Goal: Task Accomplishment & Management: Manage account settings

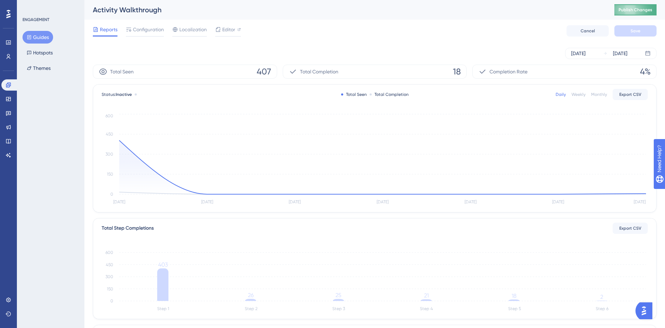
click at [634, 9] on span "Publish Changes" at bounding box center [636, 10] width 34 height 6
click at [231, 32] on span "Editor" at bounding box center [228, 29] width 13 height 8
click at [149, 30] on span "Configuration" at bounding box center [148, 29] width 31 height 8
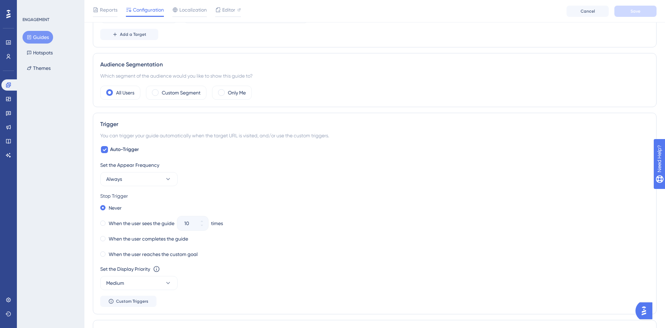
scroll to position [222, 0]
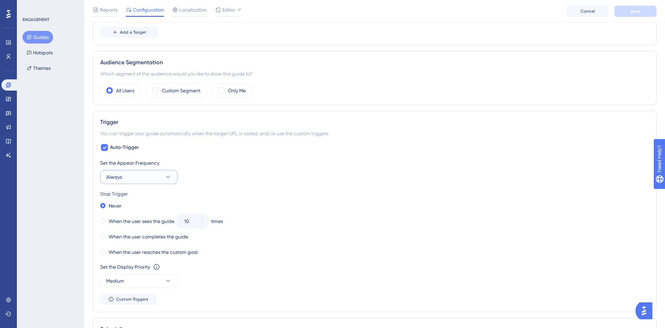
click at [169, 183] on button "Always" at bounding box center [138, 177] width 77 height 14
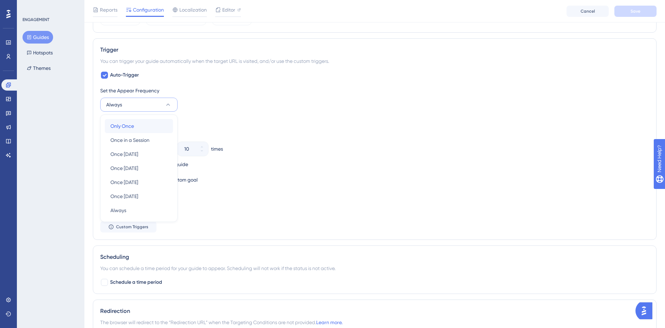
click at [161, 125] on div "Only Once Only Once" at bounding box center [138, 126] width 57 height 14
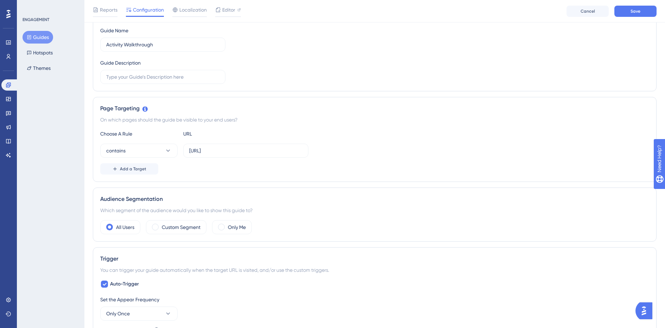
scroll to position [0, 0]
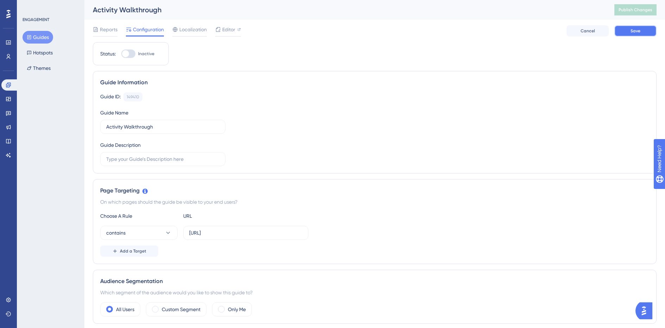
click at [643, 32] on button "Save" at bounding box center [635, 30] width 42 height 11
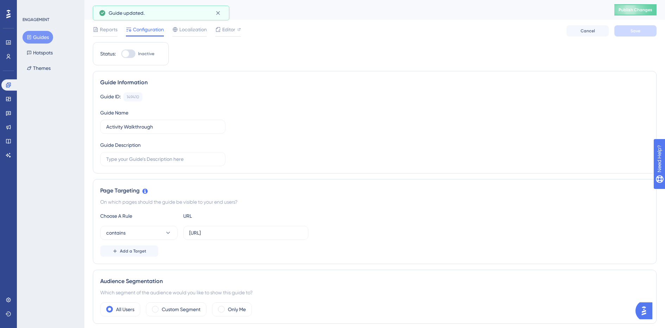
click at [129, 53] on div at bounding box center [128, 54] width 14 height 8
click at [121, 54] on input "Inactive" at bounding box center [121, 54] width 0 height 0
checkbox input "true"
click at [641, 29] on button "Save" at bounding box center [635, 30] width 42 height 11
click at [638, 10] on span "Publish Changes" at bounding box center [636, 10] width 34 height 6
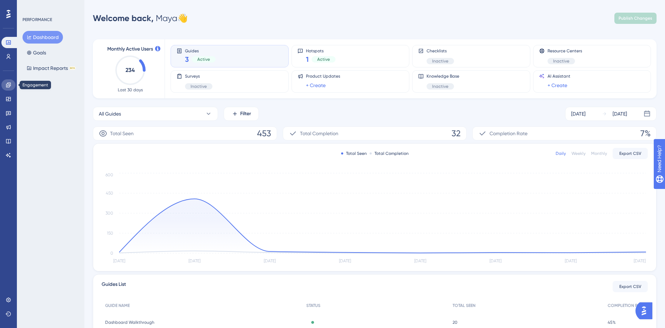
click at [10, 84] on icon at bounding box center [9, 85] width 6 height 6
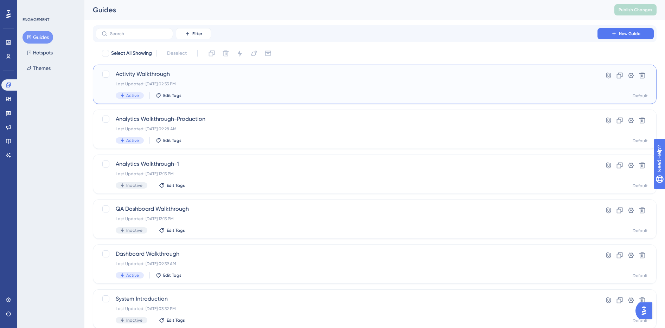
click at [235, 84] on div "Last Updated: Sep 15 2025, 02:33 PM" at bounding box center [347, 84] width 462 height 6
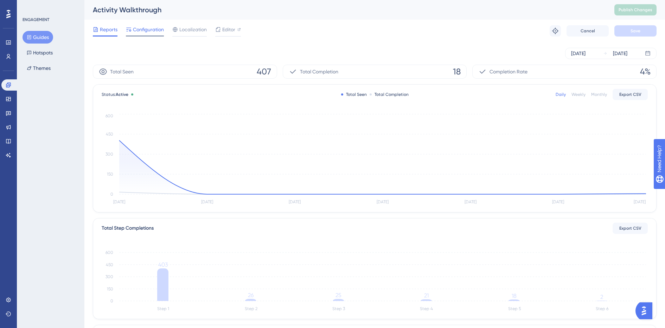
click at [148, 30] on span "Configuration" at bounding box center [148, 29] width 31 height 8
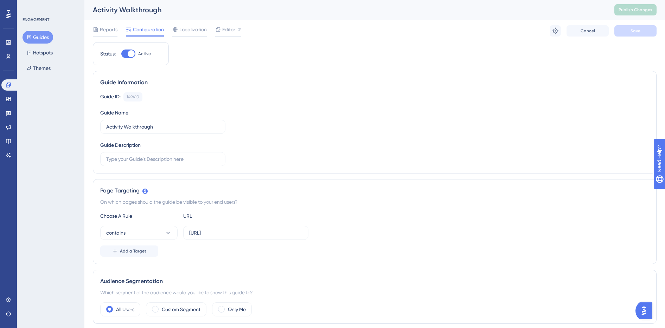
click at [129, 54] on div at bounding box center [131, 53] width 7 height 7
click at [121, 54] on input "Active" at bounding box center [121, 54] width 0 height 0
click at [632, 29] on span "Save" at bounding box center [635, 31] width 10 height 6
click at [219, 233] on input "https://app.shipin.ai/activities" at bounding box center [245, 233] width 113 height 8
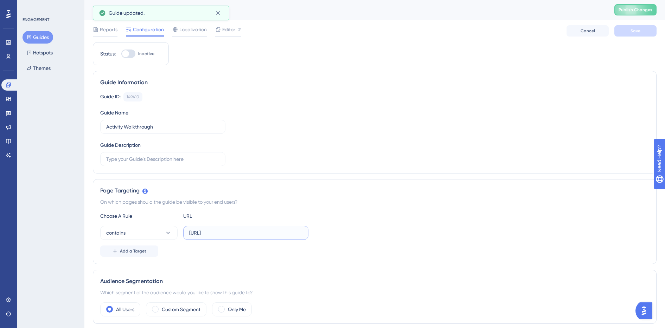
click at [219, 233] on input "https://app.shipin.ai/activities" at bounding box center [245, 233] width 113 height 8
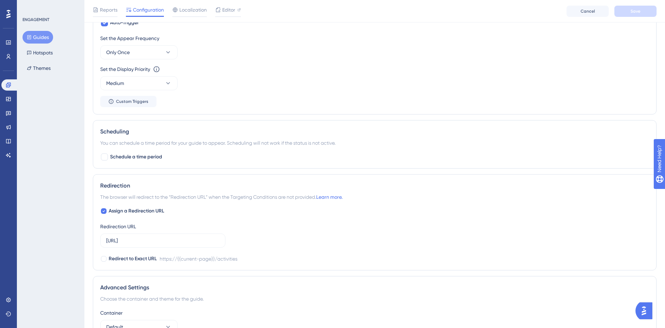
scroll to position [348, 0]
click at [195, 241] on input "https://app.shipin.ai/activities" at bounding box center [162, 240] width 113 height 8
click at [195, 241] on input "[URL]" at bounding box center [162, 240] width 113 height 8
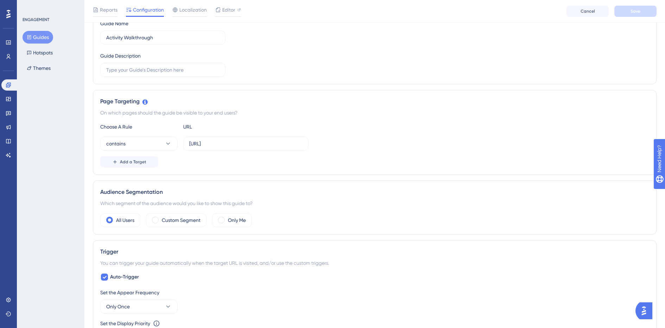
scroll to position [0, 0]
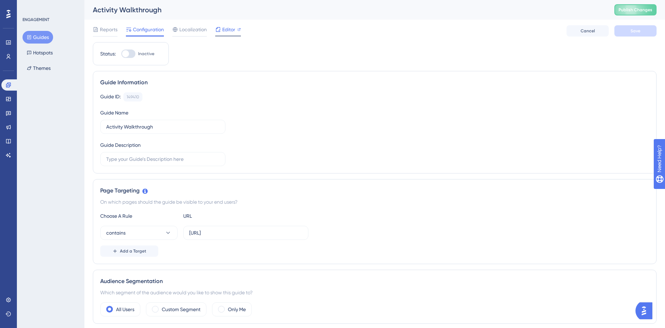
click at [224, 31] on span "Editor" at bounding box center [228, 29] width 13 height 8
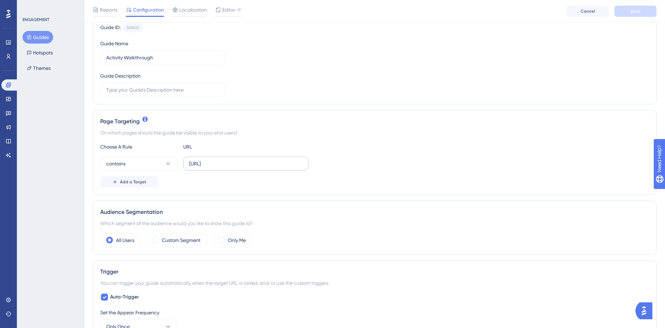
scroll to position [88, 0]
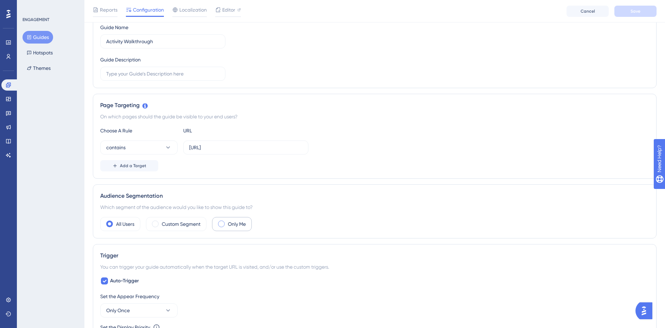
click at [222, 224] on span at bounding box center [221, 224] width 7 height 7
click at [227, 222] on input "radio" at bounding box center [227, 222] width 0 height 0
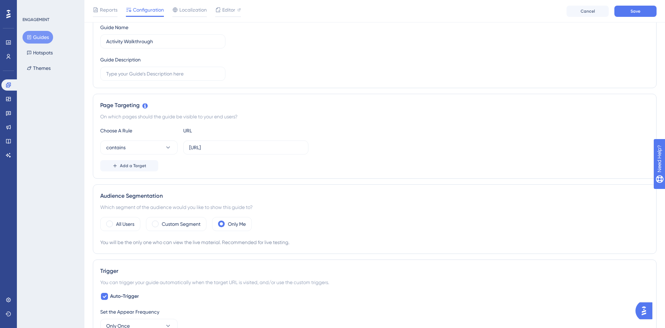
scroll to position [0, 0]
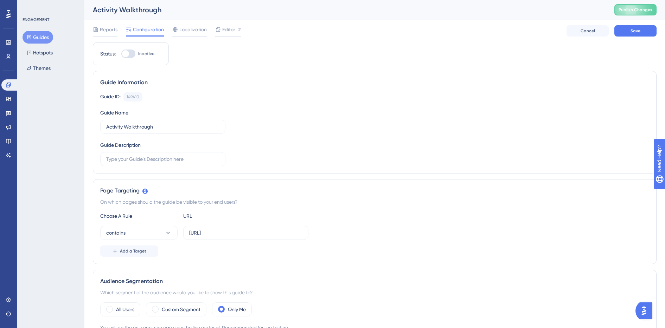
click at [129, 56] on div at bounding box center [128, 54] width 14 height 8
click at [121, 54] on input "Inactive" at bounding box center [121, 54] width 0 height 0
checkbox input "true"
click at [622, 33] on button "Save" at bounding box center [635, 30] width 42 height 11
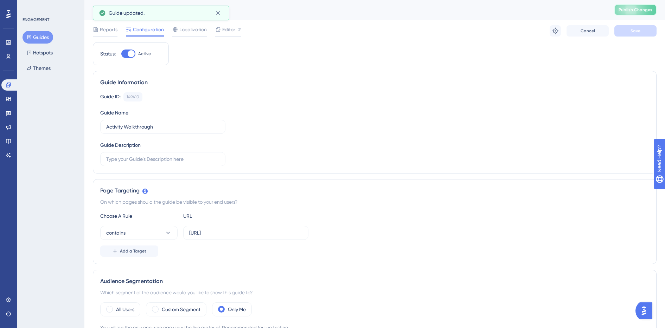
click at [625, 12] on span "Publish Changes" at bounding box center [636, 10] width 34 height 6
click at [198, 33] on span "Localization" at bounding box center [192, 29] width 27 height 8
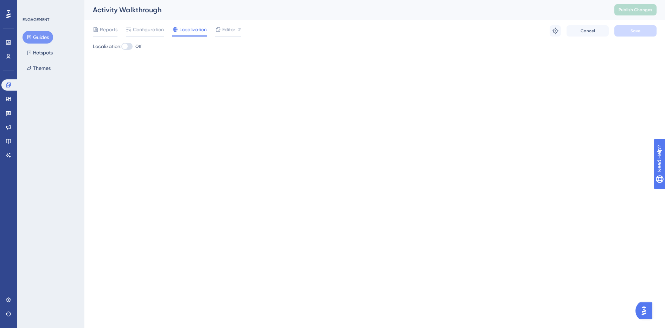
click at [41, 40] on button "Guides" at bounding box center [38, 37] width 31 height 13
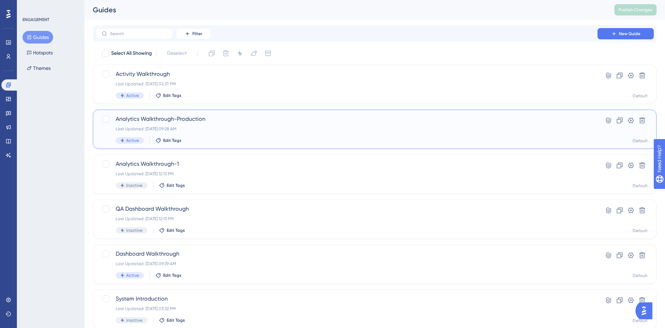
click at [166, 130] on div "Last Updated: Jul 30 2025, 09:28 AM" at bounding box center [347, 129] width 462 height 6
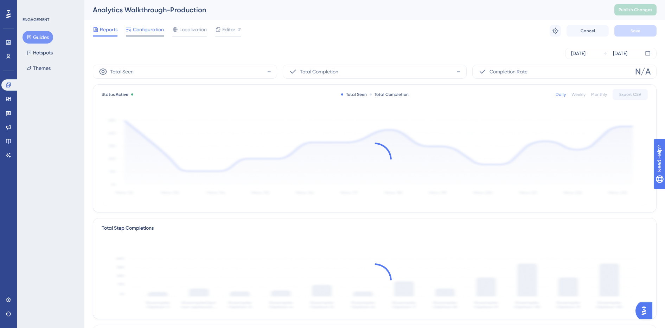
click at [156, 31] on span "Configuration" at bounding box center [148, 29] width 31 height 8
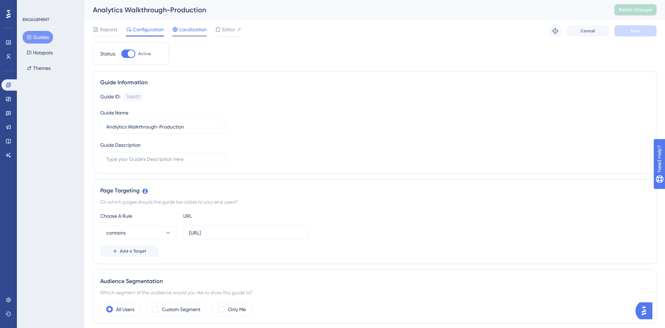
click at [180, 27] on span "Localization" at bounding box center [192, 29] width 27 height 8
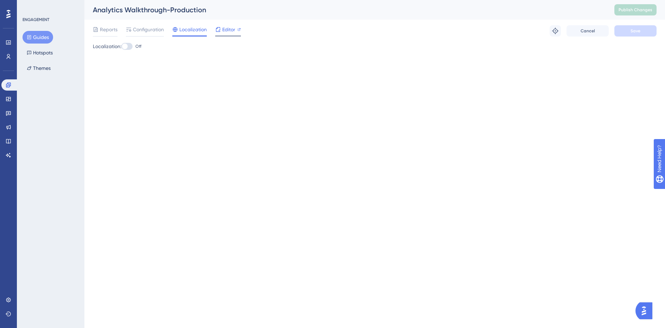
click at [218, 31] on icon at bounding box center [218, 30] width 6 height 6
click at [158, 31] on span "Configuration" at bounding box center [148, 29] width 31 height 8
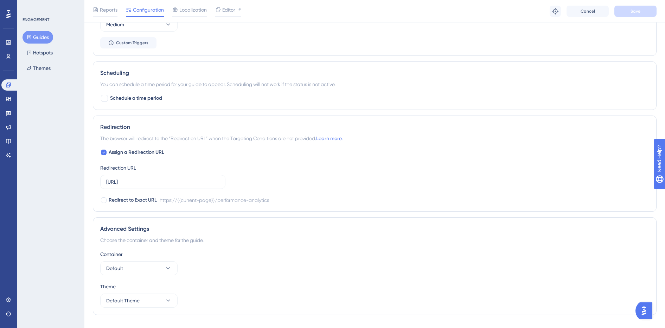
scroll to position [421, 0]
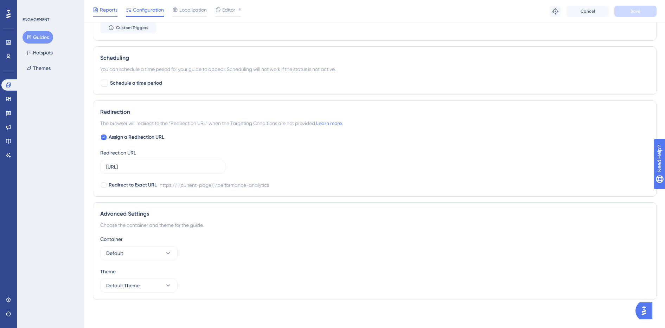
click at [108, 9] on span "Reports" at bounding box center [109, 10] width 18 height 8
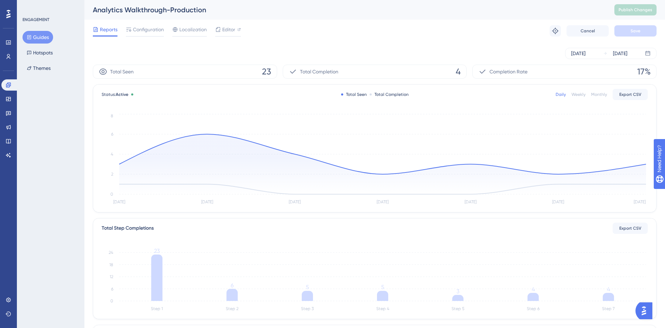
click at [45, 37] on button "Guides" at bounding box center [38, 37] width 31 height 13
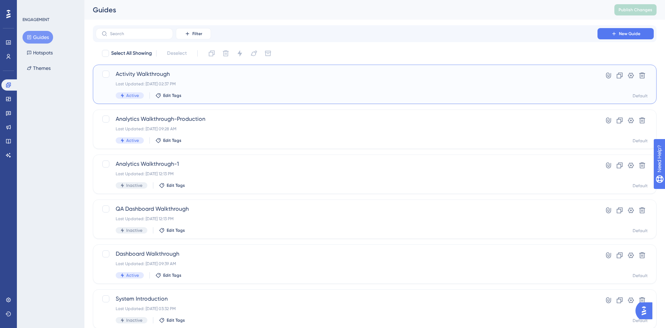
click at [196, 80] on div "Activity Walkthrough Last Updated: Sep 15 2025, 02:37 PM Active Edit Tags" at bounding box center [347, 84] width 462 height 29
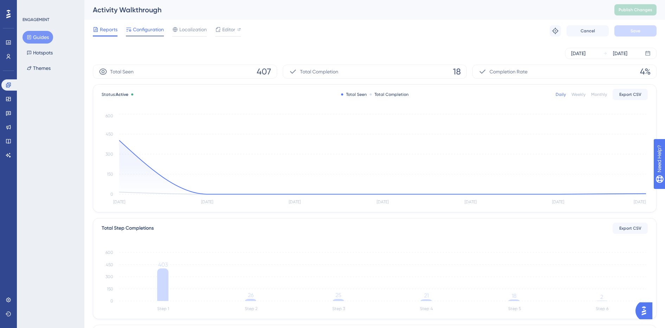
click at [153, 30] on span "Configuration" at bounding box center [148, 29] width 31 height 8
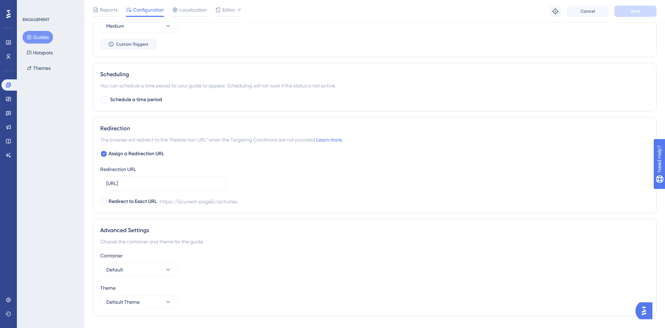
scroll to position [436, 0]
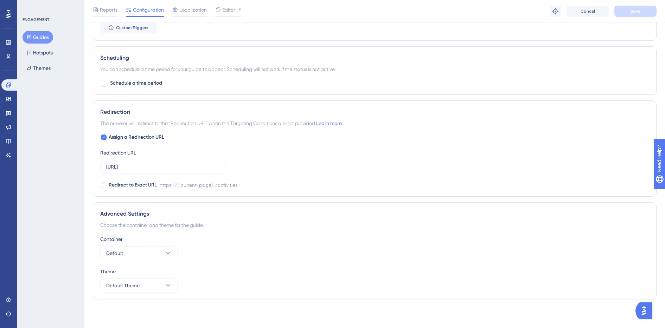
click at [43, 35] on button "Guides" at bounding box center [38, 37] width 31 height 13
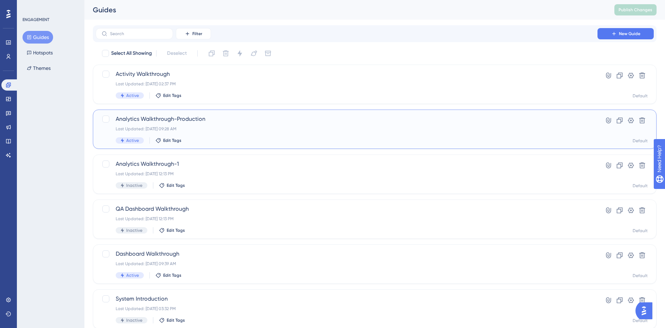
click at [172, 122] on span "Analytics Walkthrough-Production" at bounding box center [347, 119] width 462 height 8
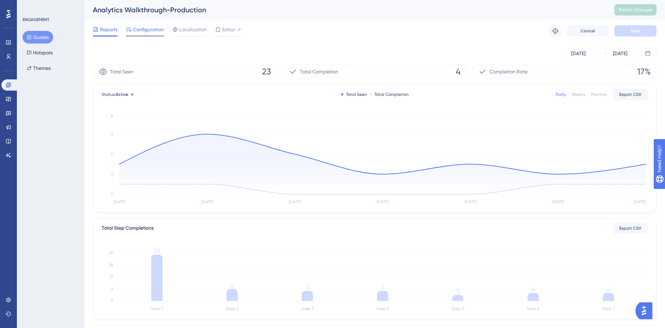
click at [159, 28] on span "Configuration" at bounding box center [148, 29] width 31 height 8
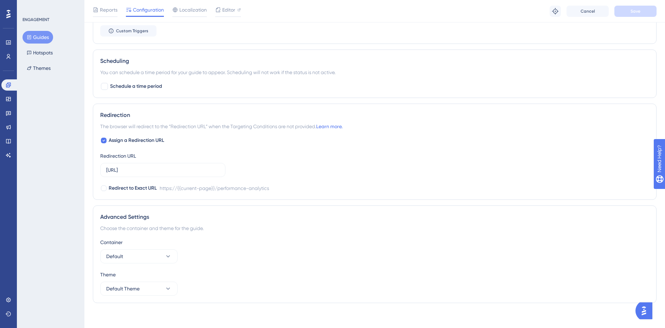
scroll to position [421, 0]
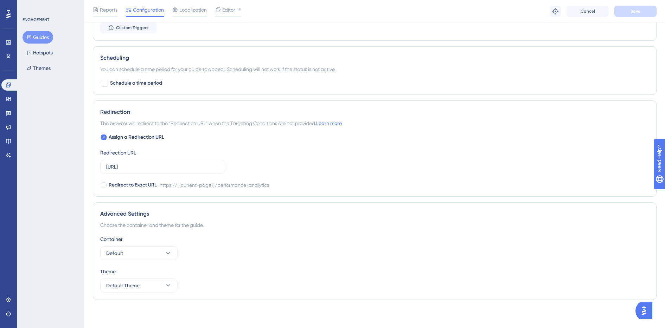
click at [43, 33] on button "Guides" at bounding box center [38, 37] width 31 height 13
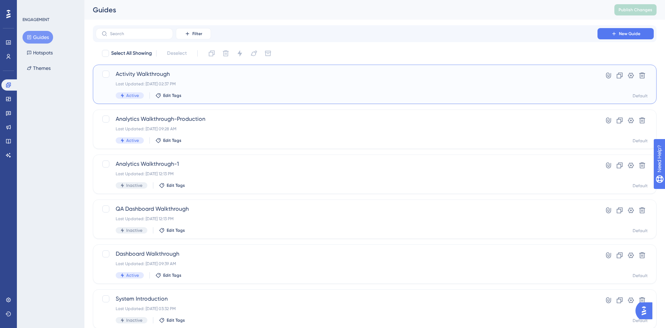
click at [205, 84] on div "Last Updated: Sep 15 2025, 02:37 PM" at bounding box center [347, 84] width 462 height 6
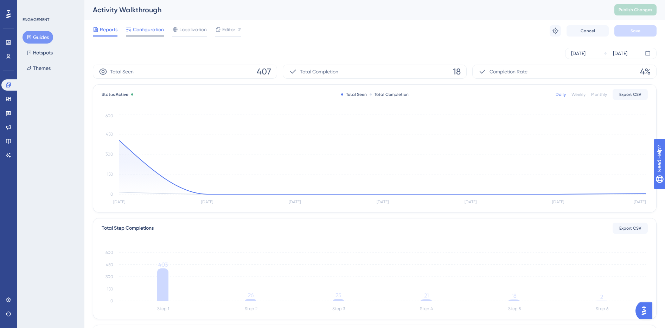
click at [140, 29] on span "Configuration" at bounding box center [148, 29] width 31 height 8
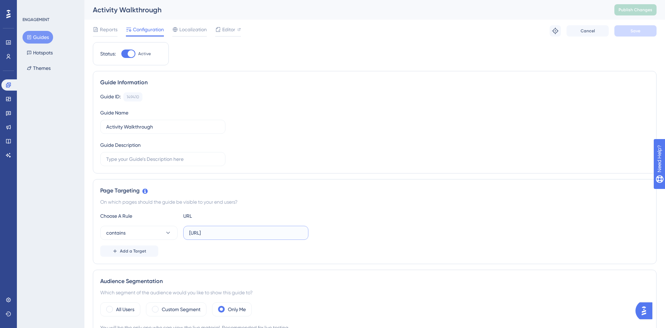
click at [285, 235] on input "https://app.shipin.ai/activities" at bounding box center [245, 233] width 113 height 8
click at [45, 36] on button "Guides" at bounding box center [38, 37] width 31 height 13
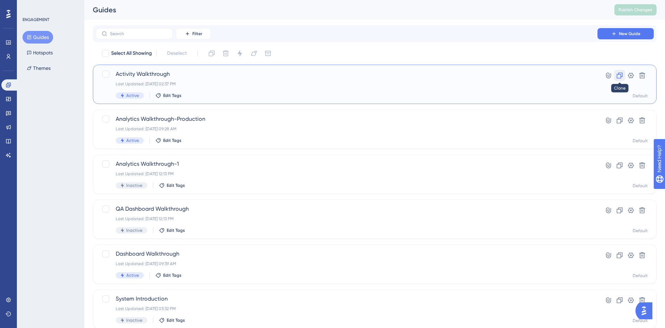
click at [622, 75] on icon at bounding box center [619, 75] width 7 height 7
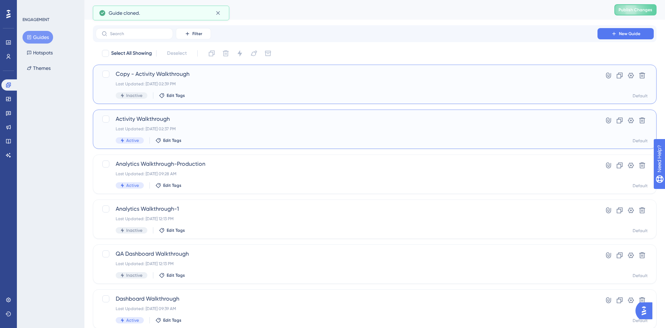
click at [308, 126] on div "Activity Walkthrough Last Updated: Sep 15 2025, 02:37 PM Active Edit Tags" at bounding box center [347, 129] width 462 height 29
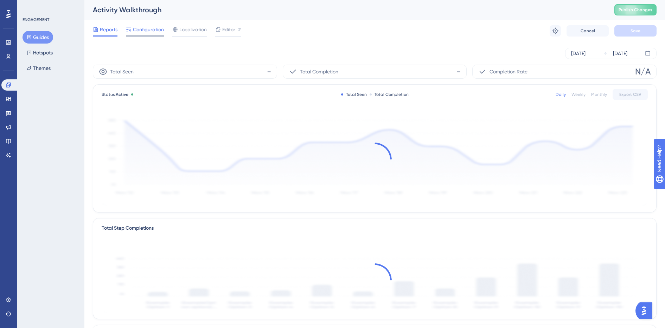
click at [149, 27] on span "Configuration" at bounding box center [148, 29] width 31 height 8
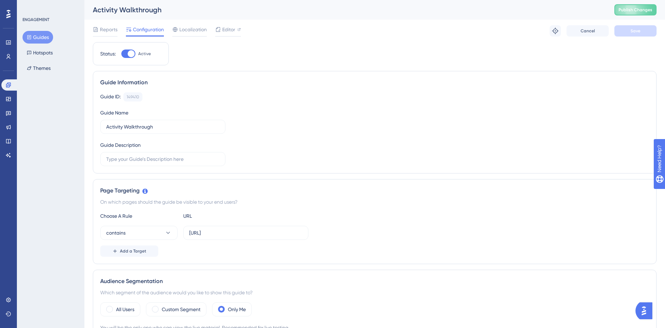
click at [129, 54] on div at bounding box center [131, 53] width 7 height 7
click at [121, 54] on input "Active" at bounding box center [121, 54] width 0 height 0
checkbox input "false"
click at [45, 37] on button "Guides" at bounding box center [38, 37] width 31 height 13
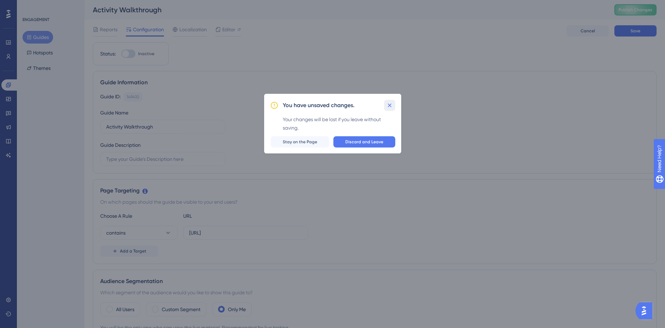
click at [390, 105] on icon at bounding box center [390, 106] width 4 height 4
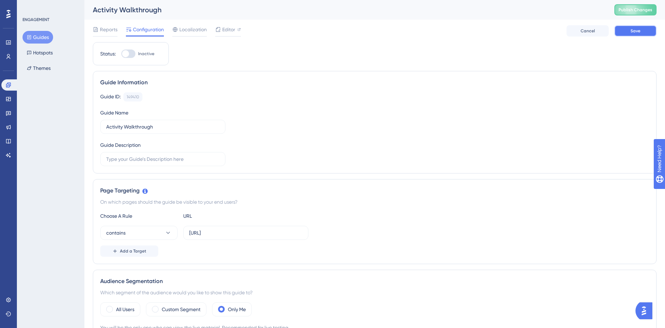
click at [636, 32] on span "Save" at bounding box center [635, 31] width 10 height 6
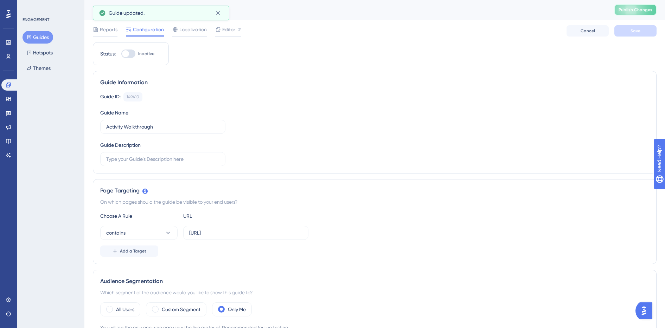
click at [635, 10] on span "Publish Changes" at bounding box center [636, 10] width 34 height 6
click at [42, 37] on button "Guides" at bounding box center [38, 37] width 31 height 13
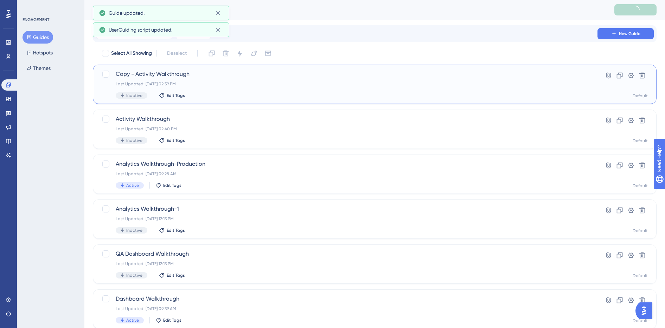
click at [244, 79] on div "Copy - Activity Walkthrough Last Updated: Sep 15 2025, 02:39 PM Inactive Edit T…" at bounding box center [347, 84] width 462 height 29
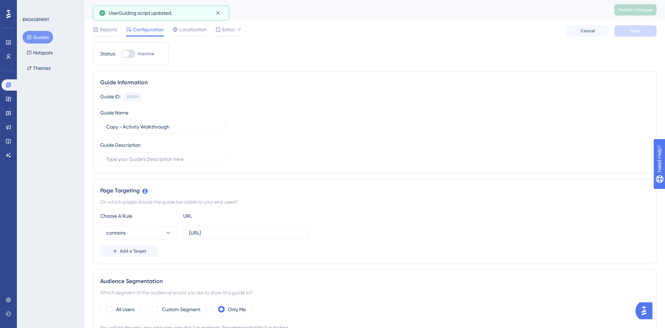
click at [128, 57] on div at bounding box center [128, 54] width 14 height 8
click at [121, 54] on input "Inactive" at bounding box center [121, 54] width 0 height 0
checkbox input "true"
click at [622, 28] on button "Save" at bounding box center [635, 30] width 42 height 11
click at [628, 8] on span "Publish Changes" at bounding box center [636, 10] width 34 height 6
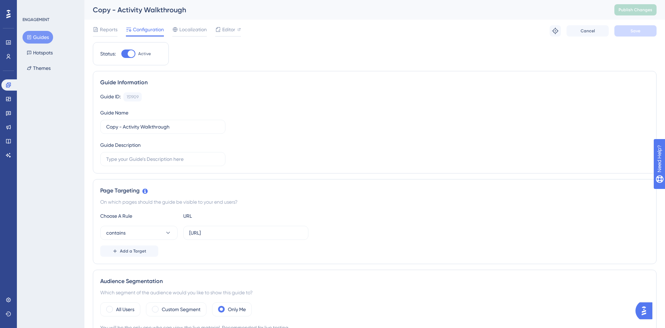
click at [43, 36] on button "Guides" at bounding box center [38, 37] width 31 height 13
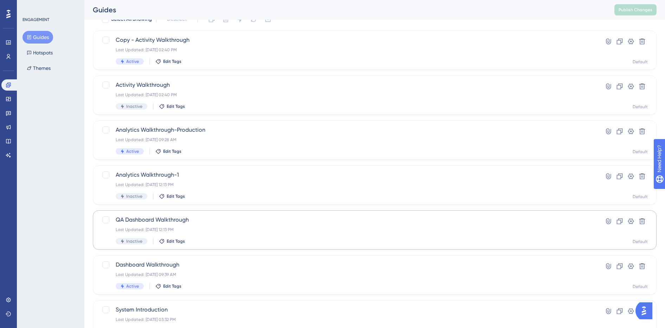
scroll to position [38, 0]
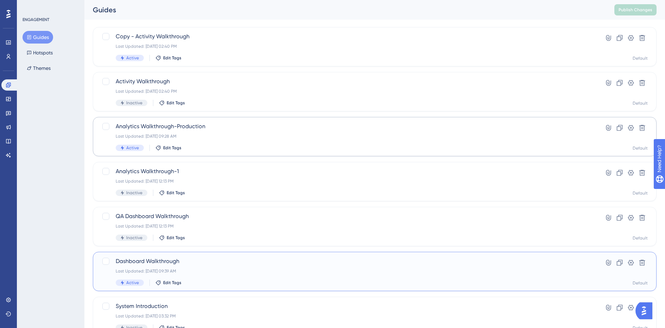
drag, startPoint x: 216, startPoint y: 268, endPoint x: 226, endPoint y: 148, distance: 120.3
click at [226, 148] on div "Select All Showing Deselect Copy - Activity Walkthrough Last Updated: Sep 15 20…" at bounding box center [375, 173] width 564 height 326
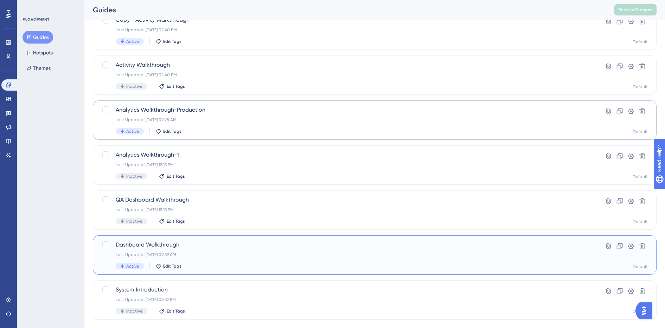
scroll to position [68, 0]
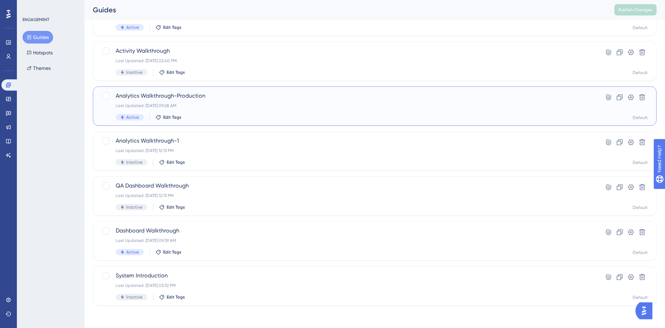
click at [227, 105] on div "Last Updated: Jul 30 2025, 09:28 AM" at bounding box center [347, 106] width 462 height 6
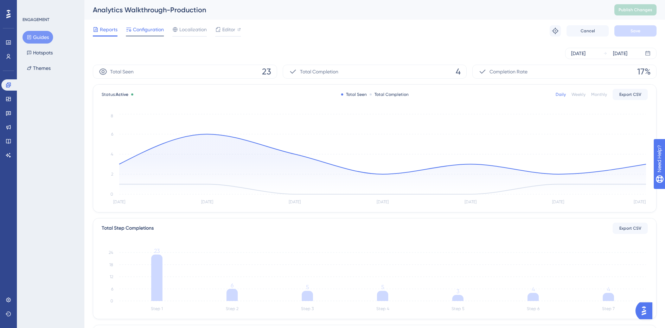
click at [151, 31] on span "Configuration" at bounding box center [148, 29] width 31 height 8
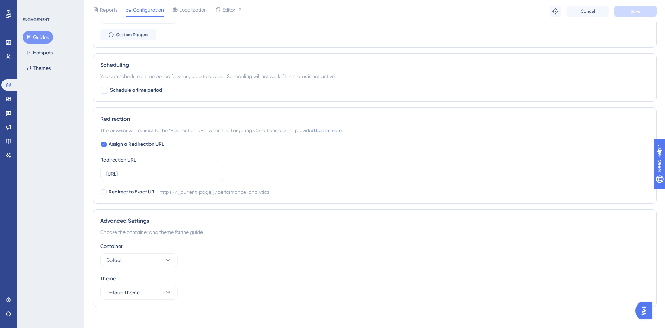
scroll to position [421, 0]
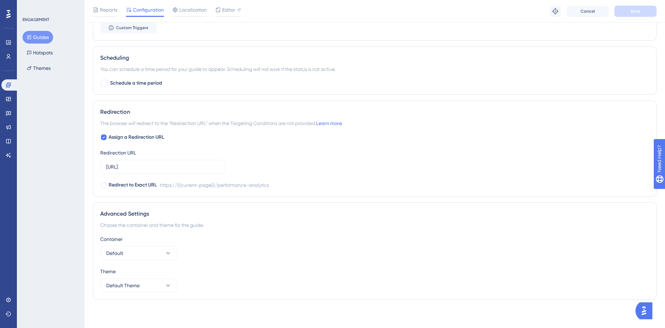
click at [33, 41] on button "Guides" at bounding box center [38, 37] width 31 height 13
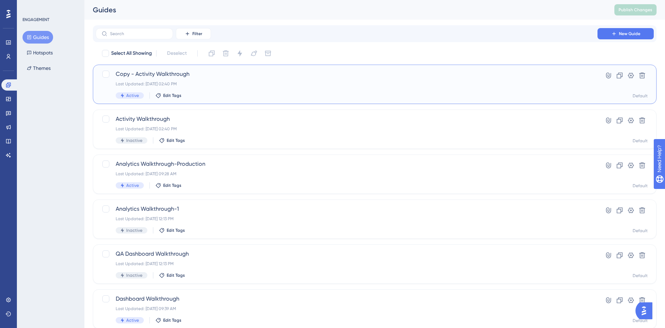
click at [184, 74] on span "Copy - Activity Walkthrough" at bounding box center [347, 74] width 462 height 8
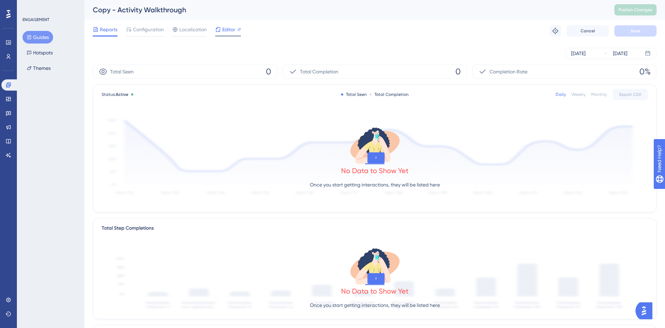
click at [226, 28] on span "Editor" at bounding box center [228, 29] width 13 height 8
click at [149, 29] on span "Configuration" at bounding box center [148, 29] width 31 height 8
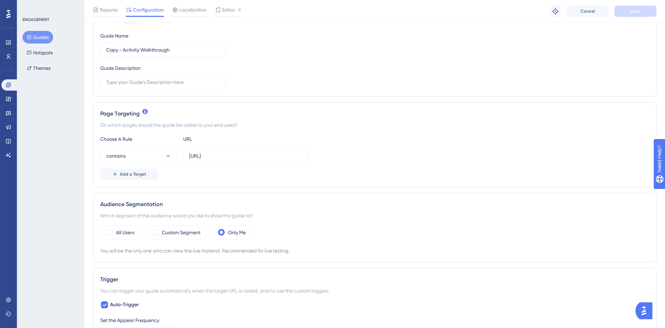
scroll to position [86, 0]
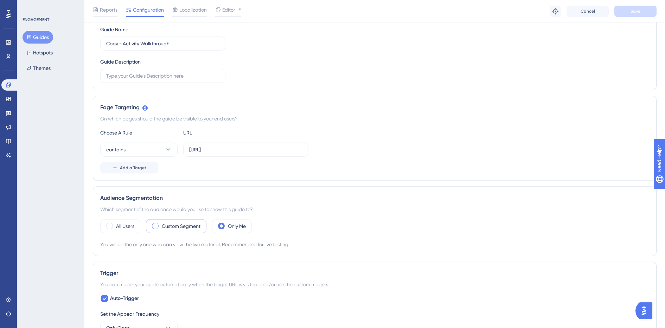
click at [158, 226] on span at bounding box center [155, 226] width 7 height 7
click at [161, 224] on input "radio" at bounding box center [161, 224] width 0 height 0
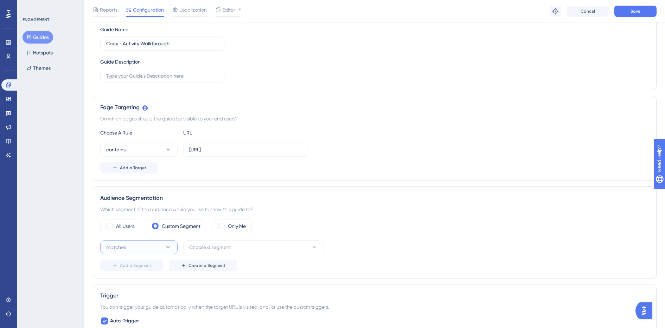
click at [169, 247] on icon at bounding box center [168, 248] width 4 height 2
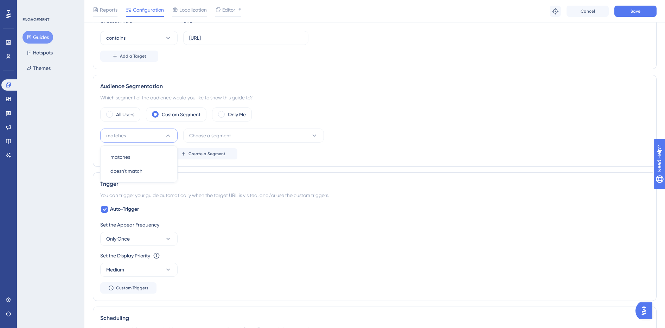
click at [191, 183] on div "Trigger" at bounding box center [374, 184] width 549 height 8
click at [210, 134] on span "Choose a segment" at bounding box center [210, 136] width 42 height 8
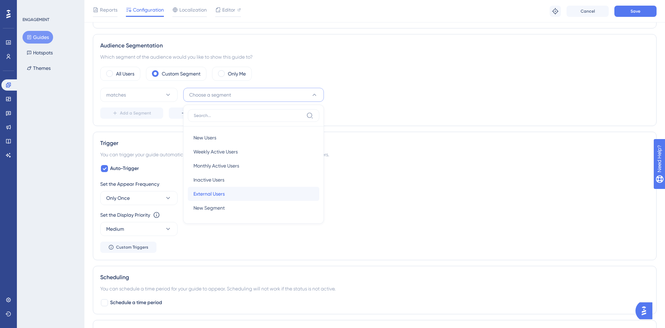
click at [254, 190] on div "External Users External Users" at bounding box center [253, 194] width 120 height 14
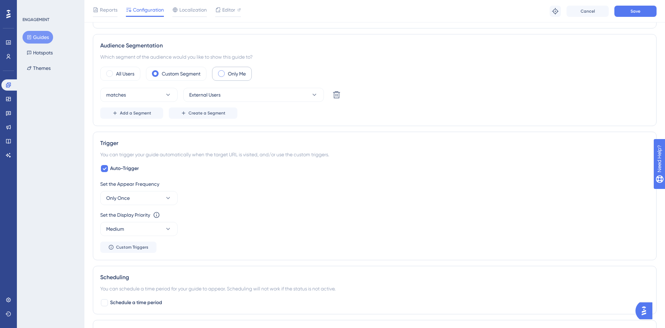
click at [223, 73] on span at bounding box center [221, 73] width 7 height 7
click at [227, 71] on input "radio" at bounding box center [227, 71] width 0 height 0
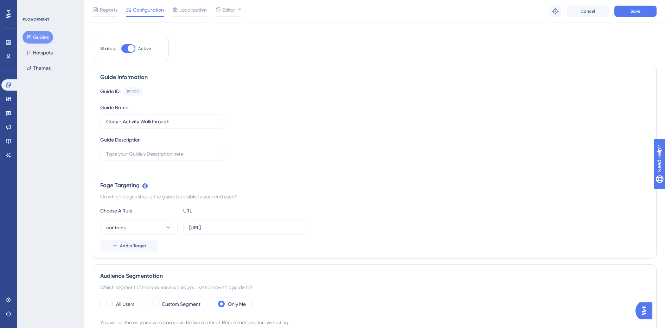
scroll to position [0, 0]
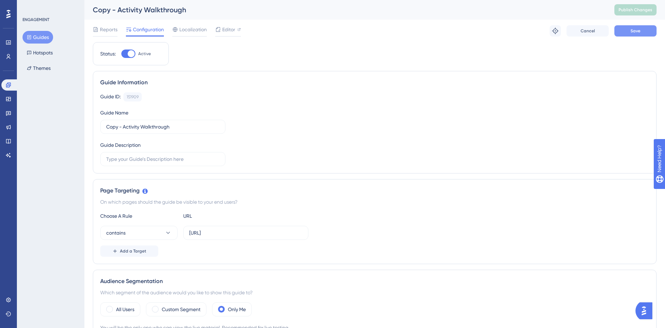
click at [641, 34] on button "Save" at bounding box center [635, 30] width 42 height 11
click at [633, 10] on span "Publish Changes" at bounding box center [636, 10] width 34 height 6
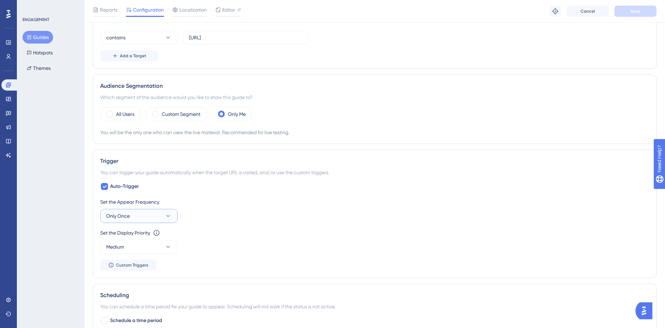
click at [169, 215] on icon at bounding box center [168, 216] width 7 height 7
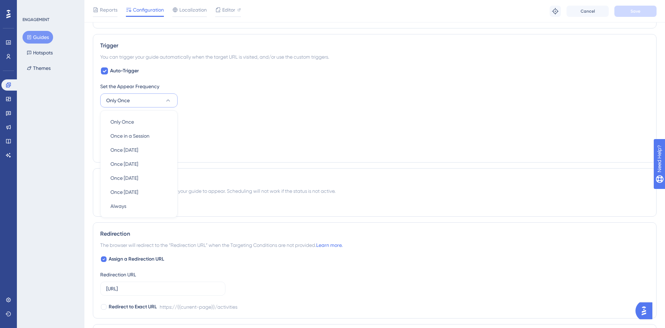
click at [196, 107] on div "Set the Appear Frequency Only Once Only Once Only Once Once in a Session Once i…" at bounding box center [374, 94] width 549 height 25
click at [168, 100] on icon at bounding box center [168, 101] width 4 height 2
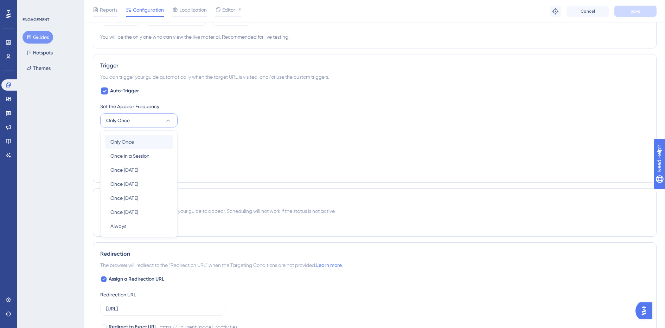
scroll to position [292, 0]
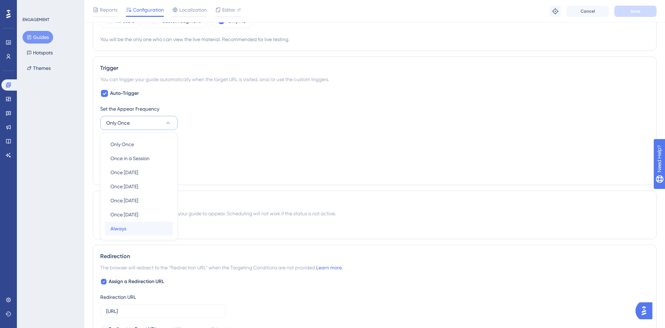
click at [127, 227] on div "Always Always" at bounding box center [138, 229] width 57 height 14
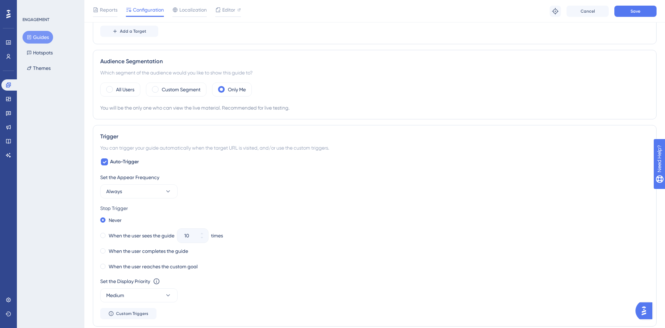
scroll to position [220, 0]
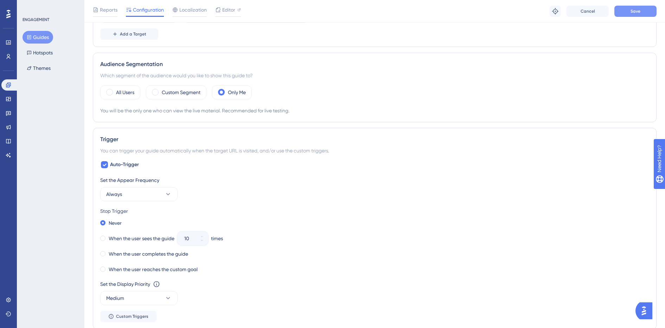
click at [619, 11] on button "Save" at bounding box center [635, 11] width 42 height 11
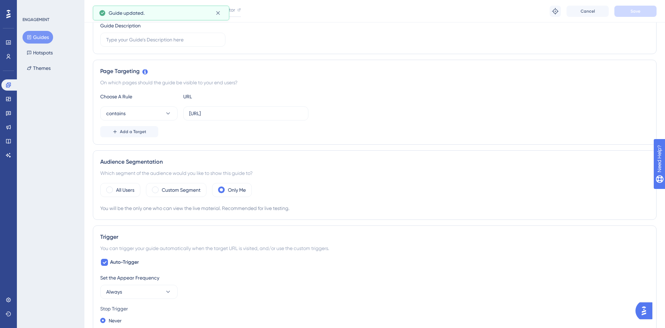
scroll to position [0, 0]
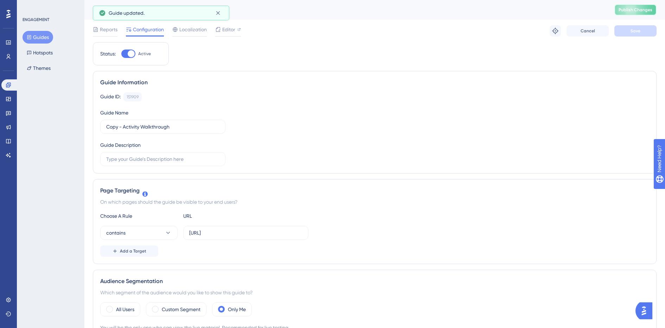
click at [625, 8] on button "Publish Changes" at bounding box center [635, 9] width 42 height 11
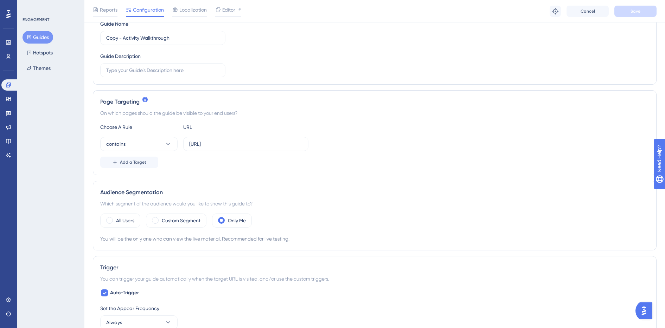
scroll to position [95, 0]
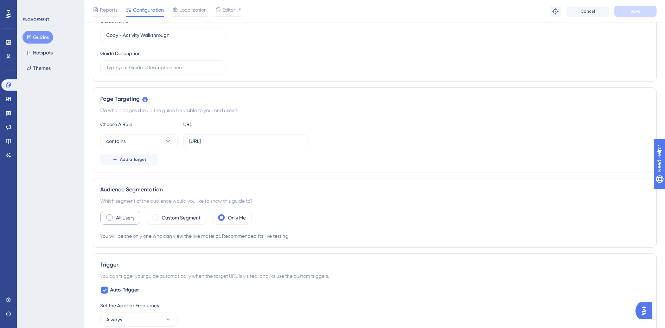
click at [115, 218] on div "All Users" at bounding box center [120, 218] width 40 height 14
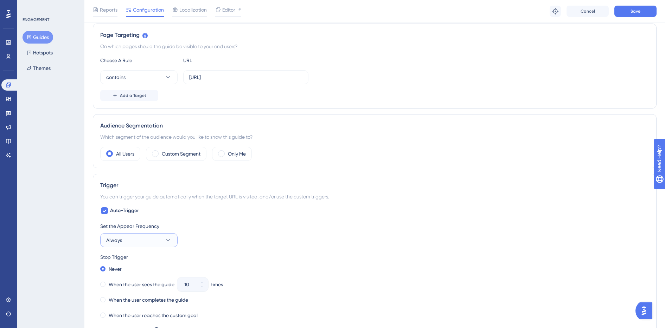
click at [165, 240] on icon at bounding box center [168, 240] width 7 height 7
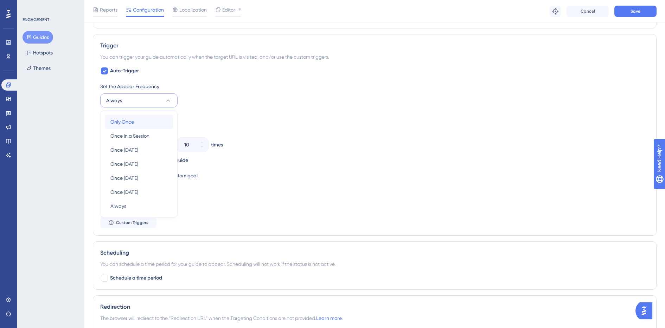
click at [144, 124] on div "Only Once Only Once" at bounding box center [138, 122] width 57 height 14
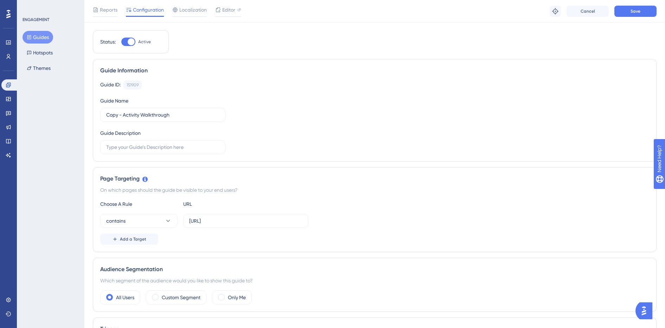
scroll to position [0, 0]
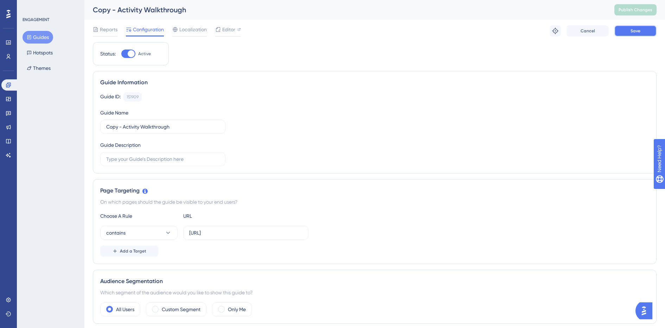
click at [628, 31] on button "Save" at bounding box center [635, 30] width 42 height 11
click at [642, 8] on button "Publish Changes" at bounding box center [635, 9] width 42 height 11
click at [228, 33] on span "Editor" at bounding box center [228, 29] width 13 height 8
click at [109, 30] on span "Reports" at bounding box center [109, 29] width 18 height 8
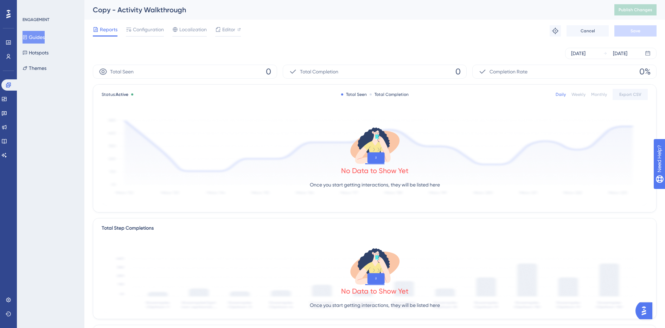
click at [44, 37] on button "Guides" at bounding box center [34, 37] width 22 height 13
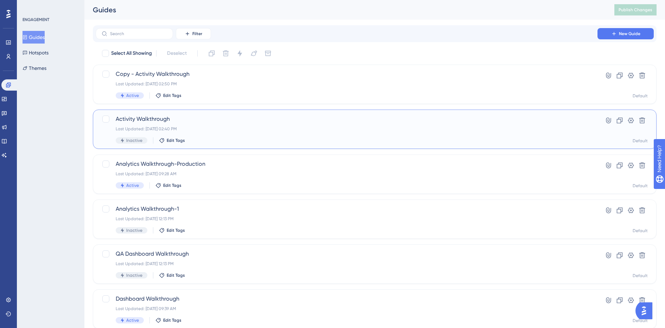
click at [212, 130] on div "Last Updated: Sep 15 2025, 02:40 PM" at bounding box center [347, 129] width 462 height 6
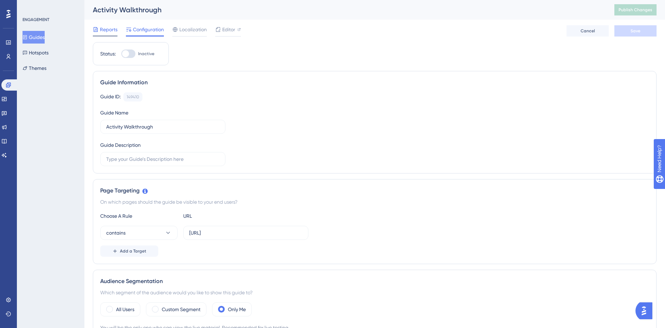
click at [105, 30] on span "Reports" at bounding box center [109, 29] width 18 height 8
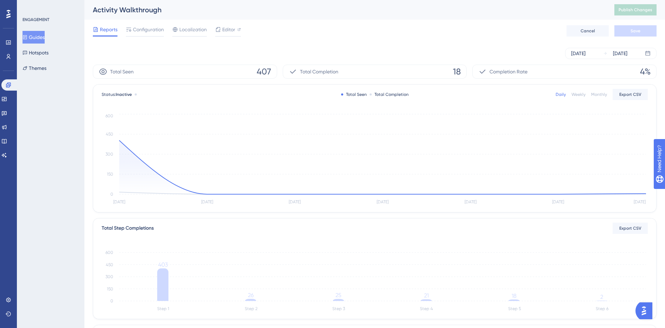
click at [44, 37] on button "Guides" at bounding box center [34, 37] width 22 height 13
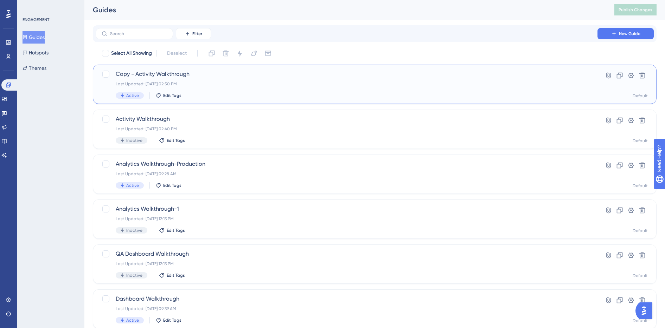
click at [220, 82] on div "Last Updated: [DATE] 02:50 PM" at bounding box center [347, 84] width 462 height 6
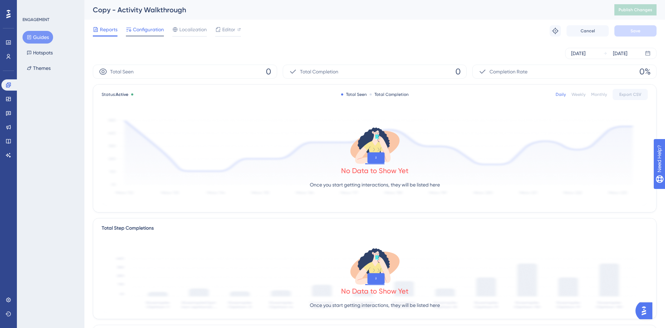
click at [158, 32] on span "Configuration" at bounding box center [148, 29] width 31 height 8
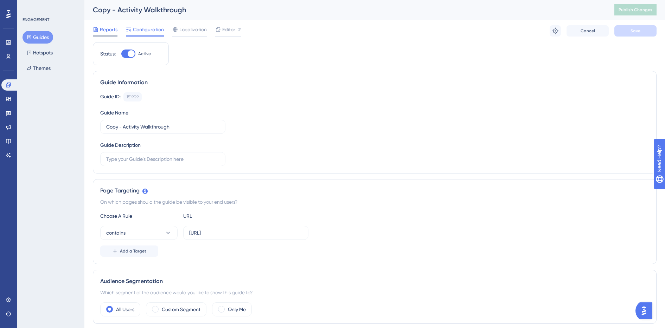
click at [104, 32] on span "Reports" at bounding box center [109, 29] width 18 height 8
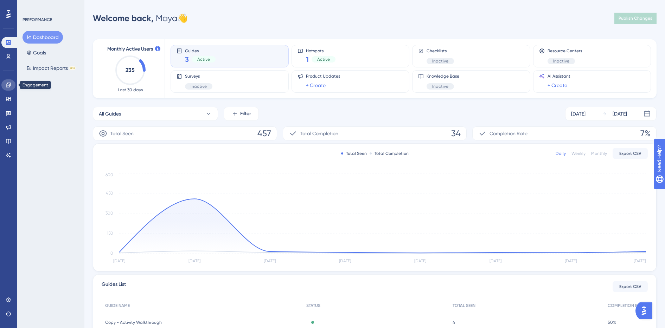
click at [6, 87] on icon at bounding box center [8, 85] width 5 height 5
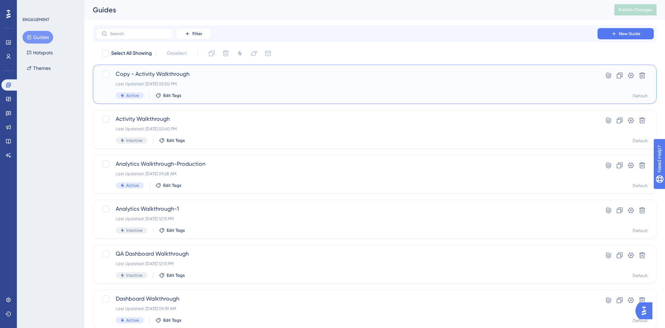
click at [210, 87] on div "Copy - Activity Walkthrough Last Updated: Sep 15 2025, 02:50 PM Active Edit Tags" at bounding box center [347, 84] width 462 height 29
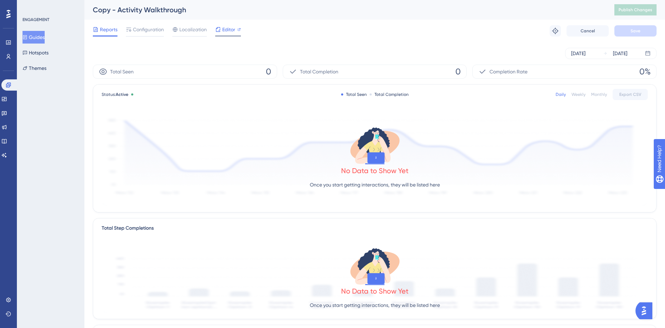
click at [231, 31] on span "Editor" at bounding box center [228, 29] width 13 height 8
click at [639, 9] on span "Publish Changes" at bounding box center [636, 10] width 34 height 6
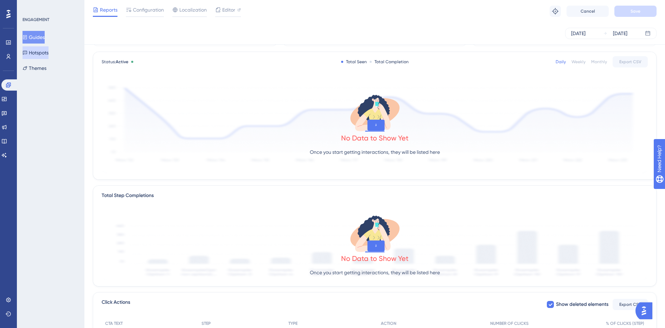
click at [39, 53] on button "Hotspots" at bounding box center [36, 52] width 26 height 13
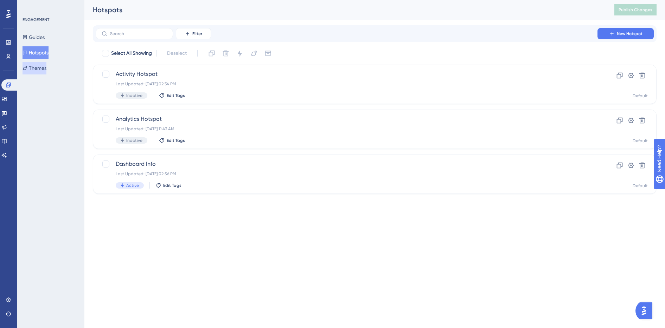
click at [41, 70] on button "Themes" at bounding box center [35, 68] width 24 height 13
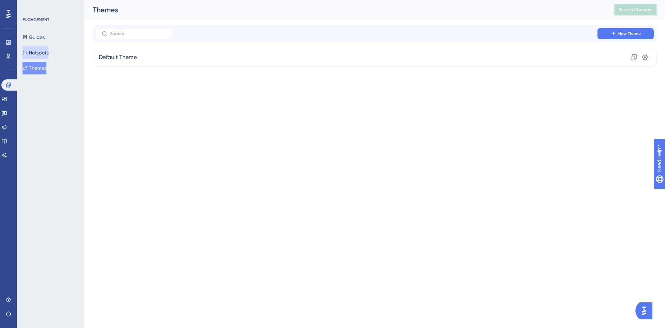
click at [43, 53] on button "Hotspots" at bounding box center [36, 52] width 26 height 13
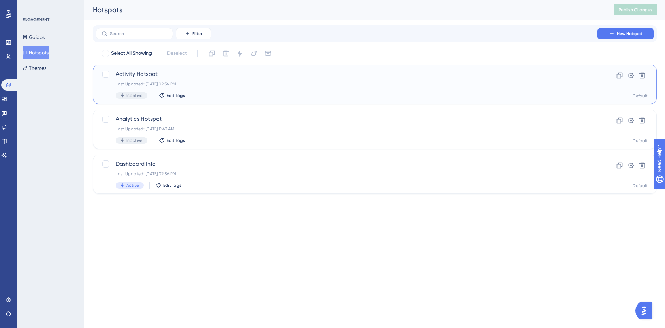
click at [216, 78] on div "Activity Hotspot Last Updated: Aug 10 2025, 02:34 PM Inactive Edit Tags" at bounding box center [347, 84] width 462 height 29
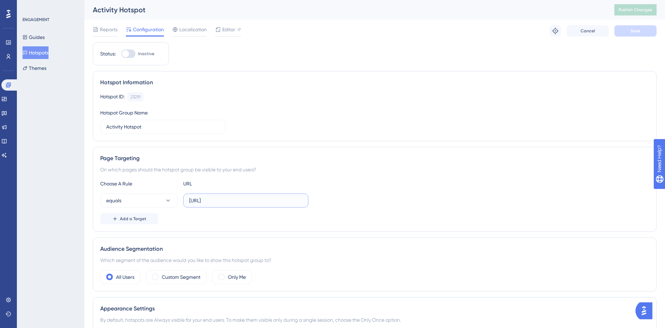
click at [235, 200] on input "https://qa.prod.shipin.ai/activities" at bounding box center [245, 201] width 113 height 8
paste input "app"
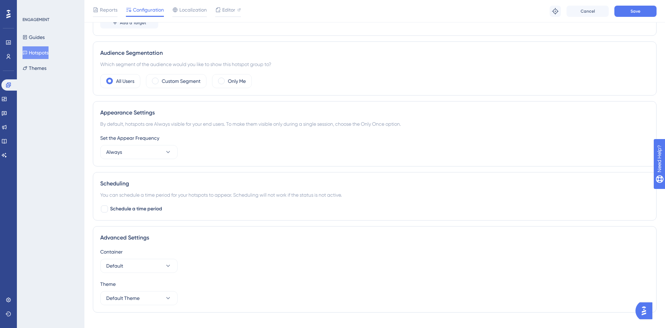
scroll to position [212, 0]
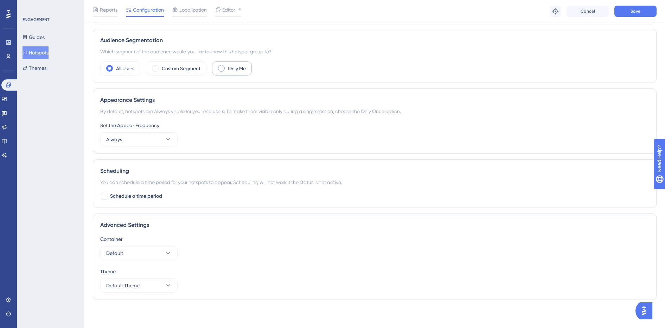
type input "https://app.shipin.ai/activities"
click at [223, 71] on span at bounding box center [221, 68] width 7 height 7
click at [227, 66] on input "radio" at bounding box center [227, 66] width 0 height 0
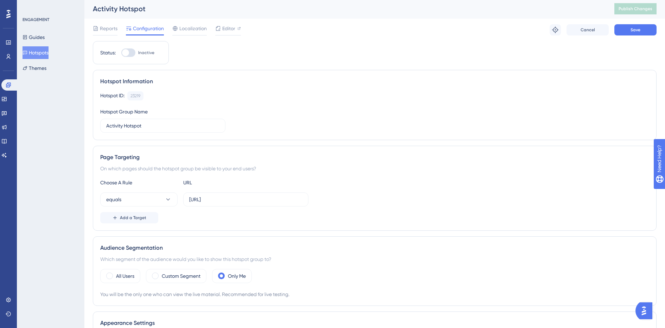
scroll to position [0, 0]
click at [623, 33] on button "Save" at bounding box center [635, 30] width 42 height 11
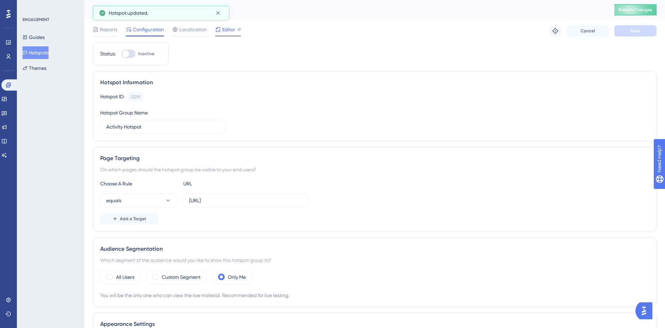
click at [226, 30] on span "Editor" at bounding box center [228, 29] width 13 height 8
click at [229, 30] on span "Editor" at bounding box center [228, 29] width 13 height 8
click at [110, 275] on span at bounding box center [109, 277] width 7 height 7
click at [115, 275] on input "radio" at bounding box center [115, 275] width 0 height 0
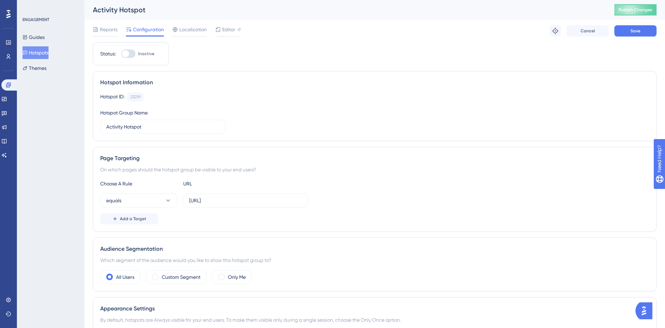
click at [128, 55] on div at bounding box center [125, 53] width 7 height 7
click at [121, 54] on input "Inactive" at bounding box center [121, 54] width 0 height 0
checkbox input "true"
click at [622, 31] on button "Save" at bounding box center [635, 30] width 42 height 11
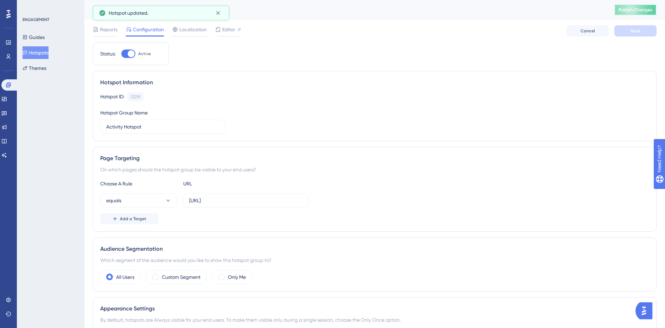
click at [628, 10] on span "Publish Changes" at bounding box center [636, 10] width 34 height 6
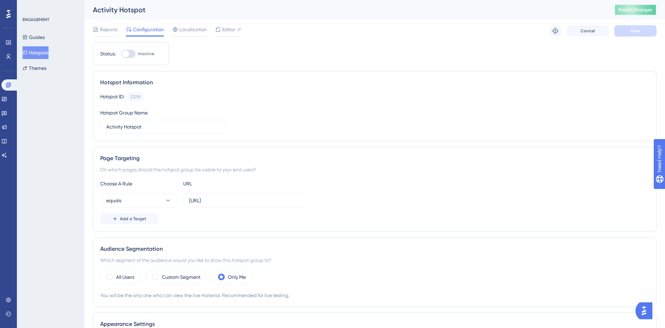
click at [621, 10] on span "Publish Changes" at bounding box center [636, 10] width 34 height 6
click at [131, 54] on div at bounding box center [128, 54] width 14 height 8
click at [121, 54] on input "Inactive" at bounding box center [121, 54] width 0 height 0
checkbox input "true"
click at [630, 31] on button "Save" at bounding box center [635, 30] width 42 height 11
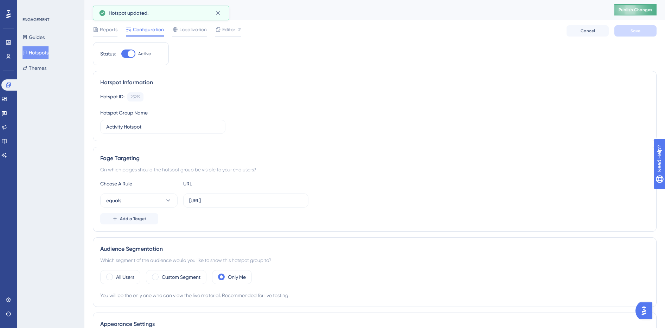
click at [631, 9] on span "Publish Changes" at bounding box center [636, 10] width 34 height 6
